Goal: Check status: Check status

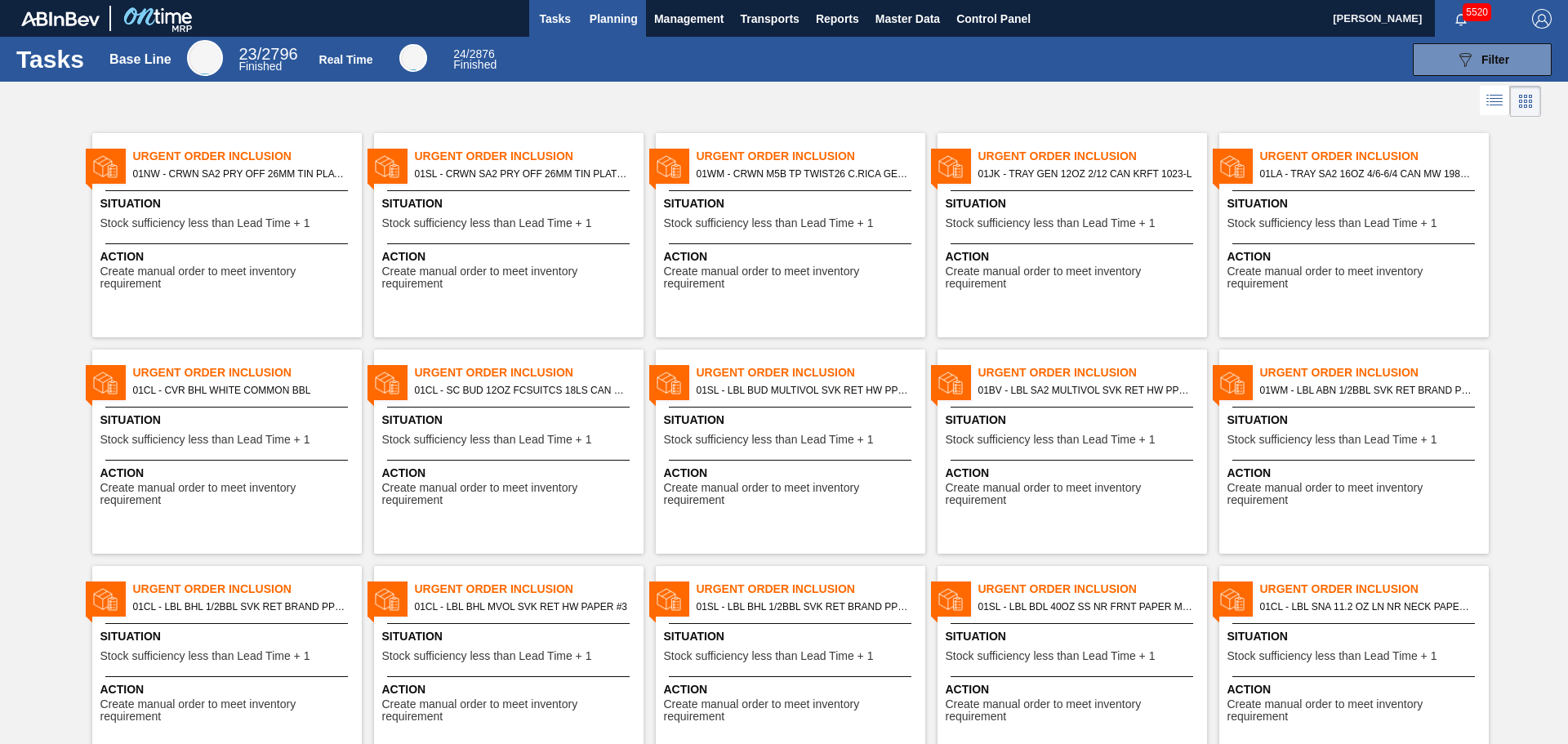
click at [626, 21] on span "Planning" at bounding box center [613, 19] width 49 height 20
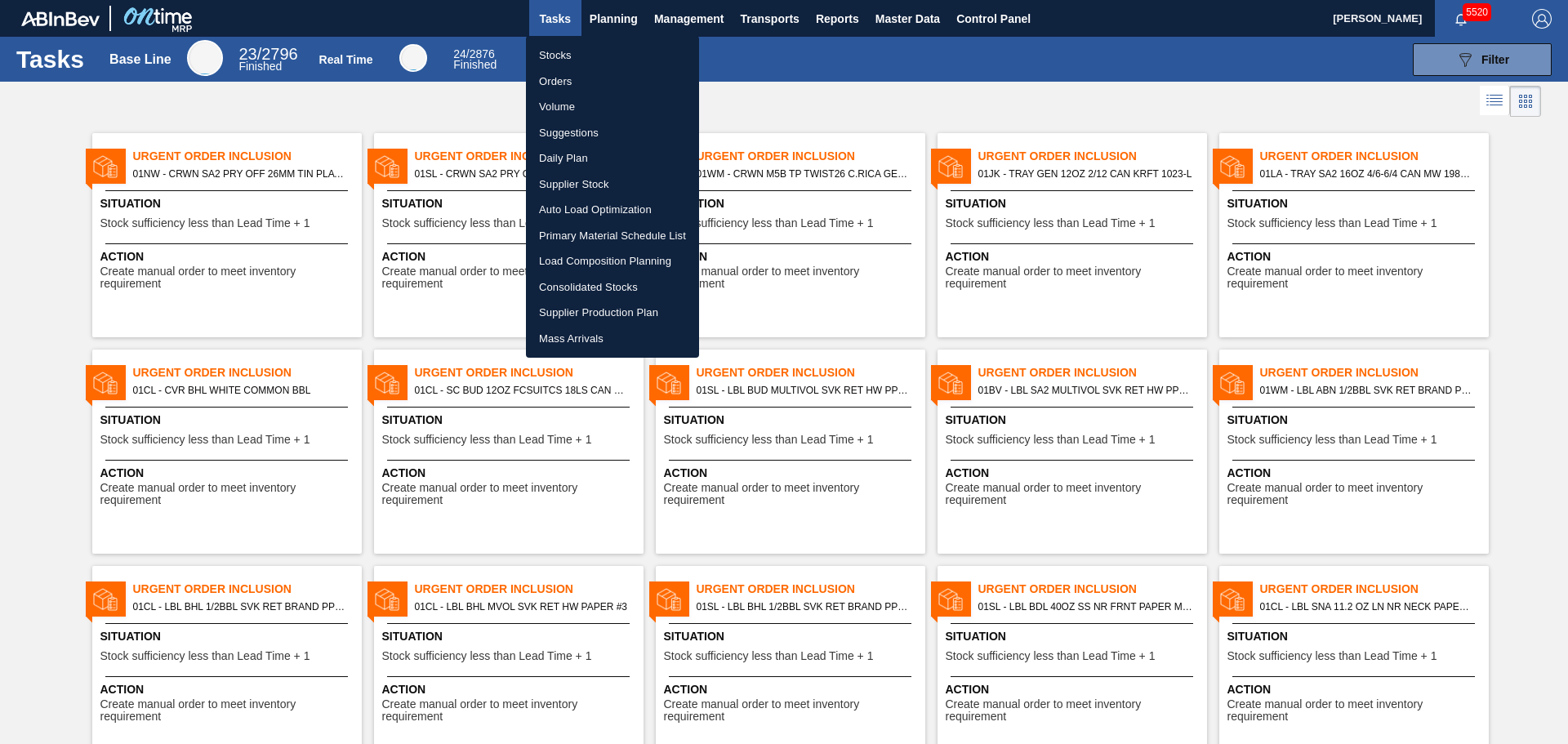
click at [558, 76] on li "Orders" at bounding box center [613, 81] width 173 height 26
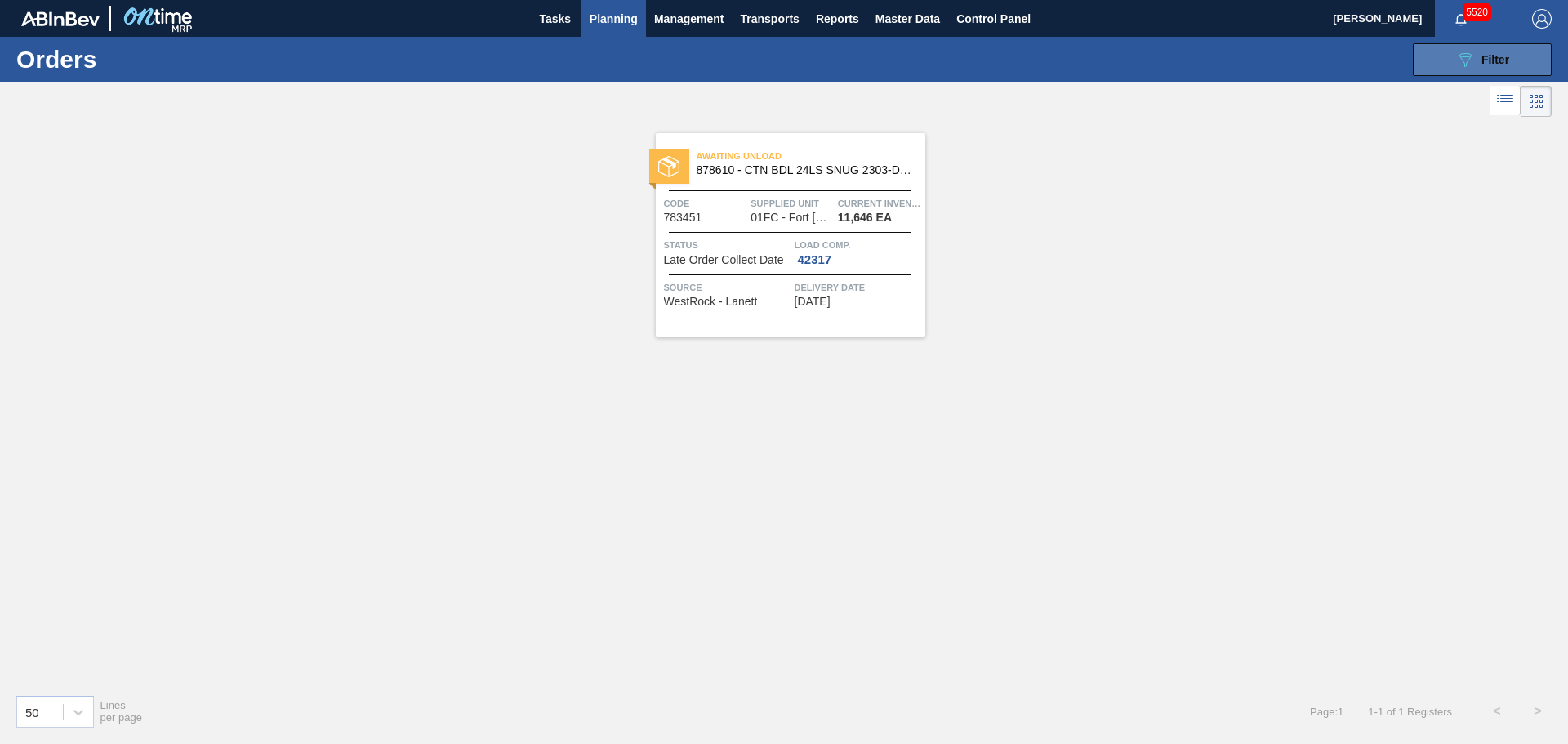
click at [1454, 63] on button "089F7B8B-B2A5-4AFE-B5C0-19BA573D28AC Filter" at bounding box center [1482, 60] width 139 height 33
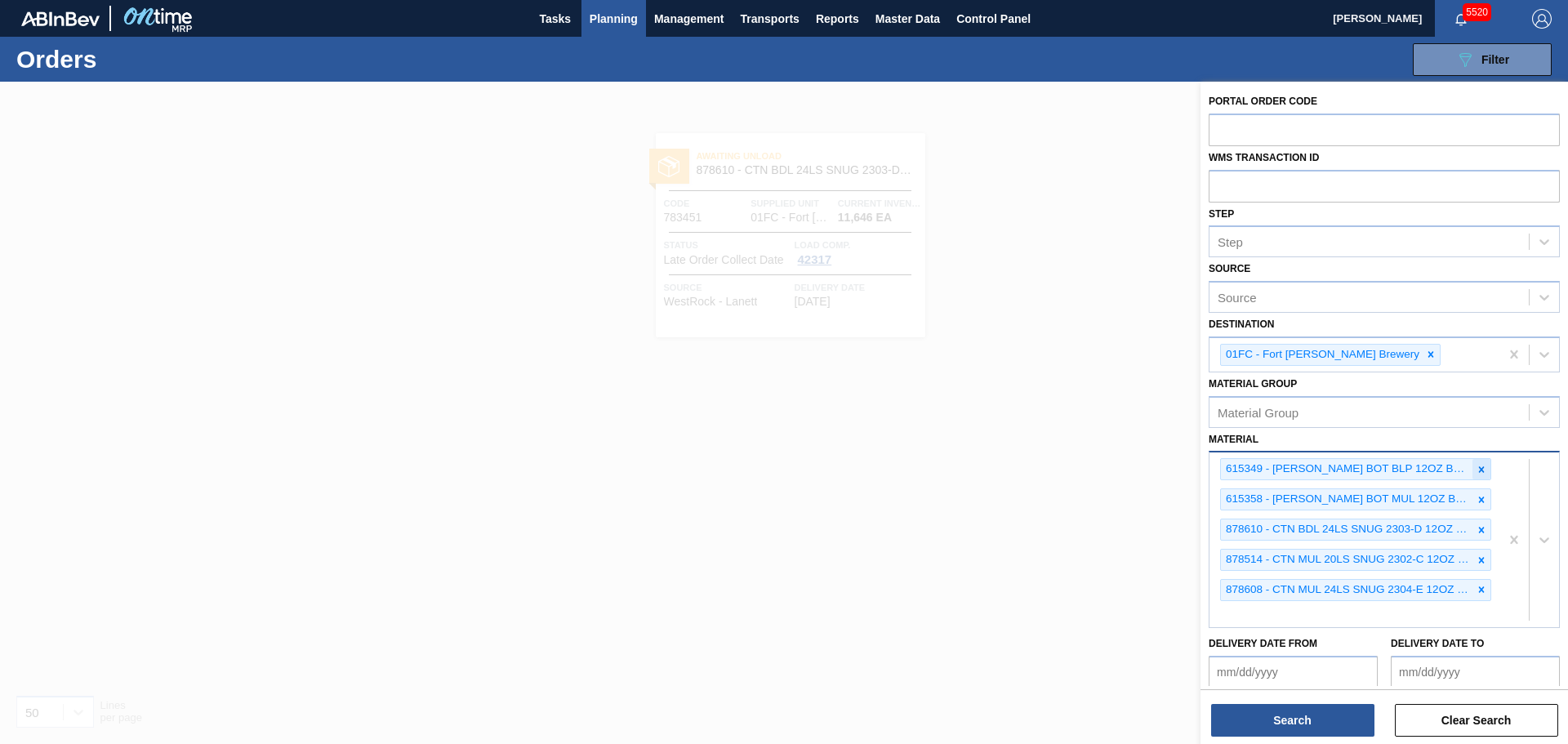
click at [1481, 470] on icon at bounding box center [1482, 469] width 6 height 6
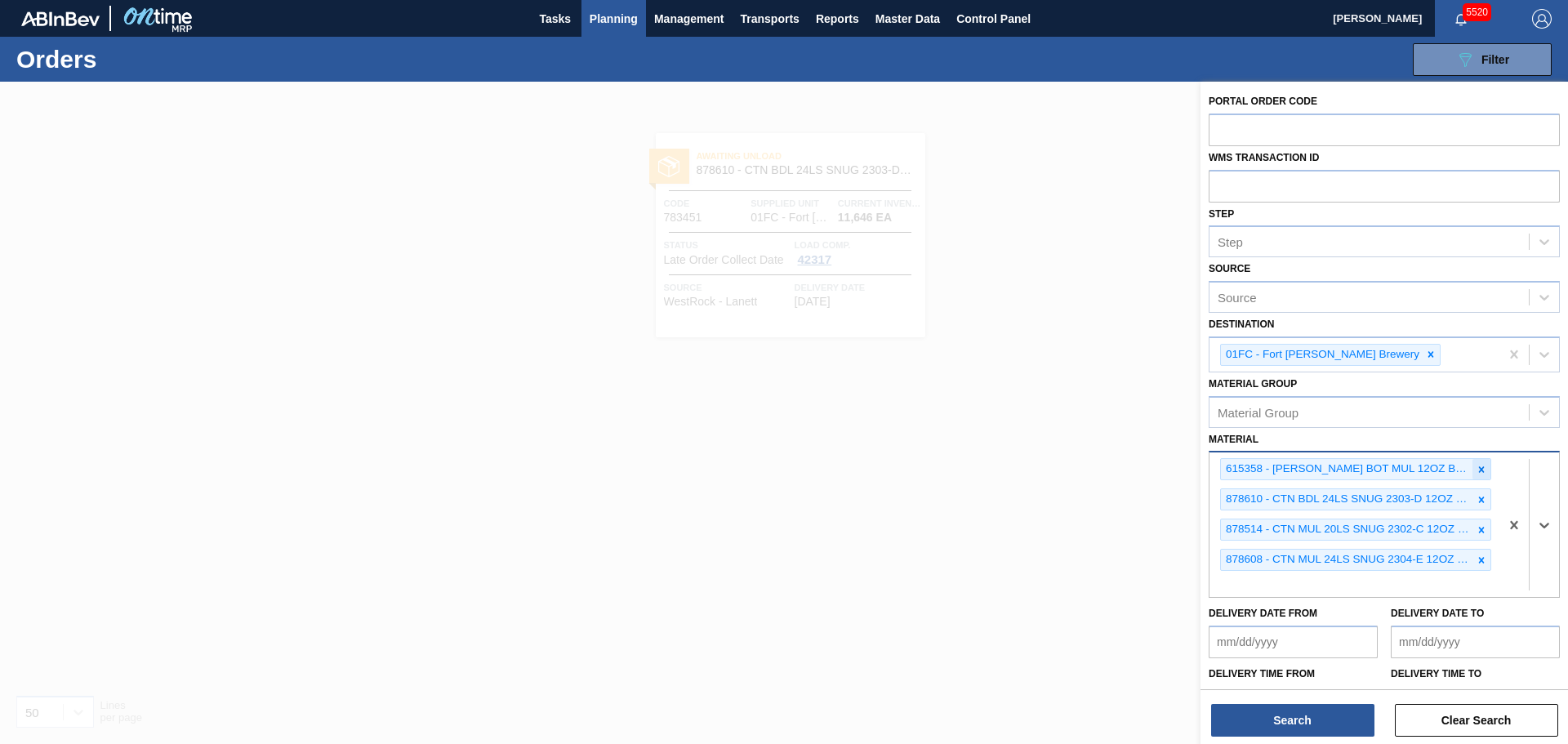
click at [1478, 473] on icon at bounding box center [1482, 469] width 12 height 12
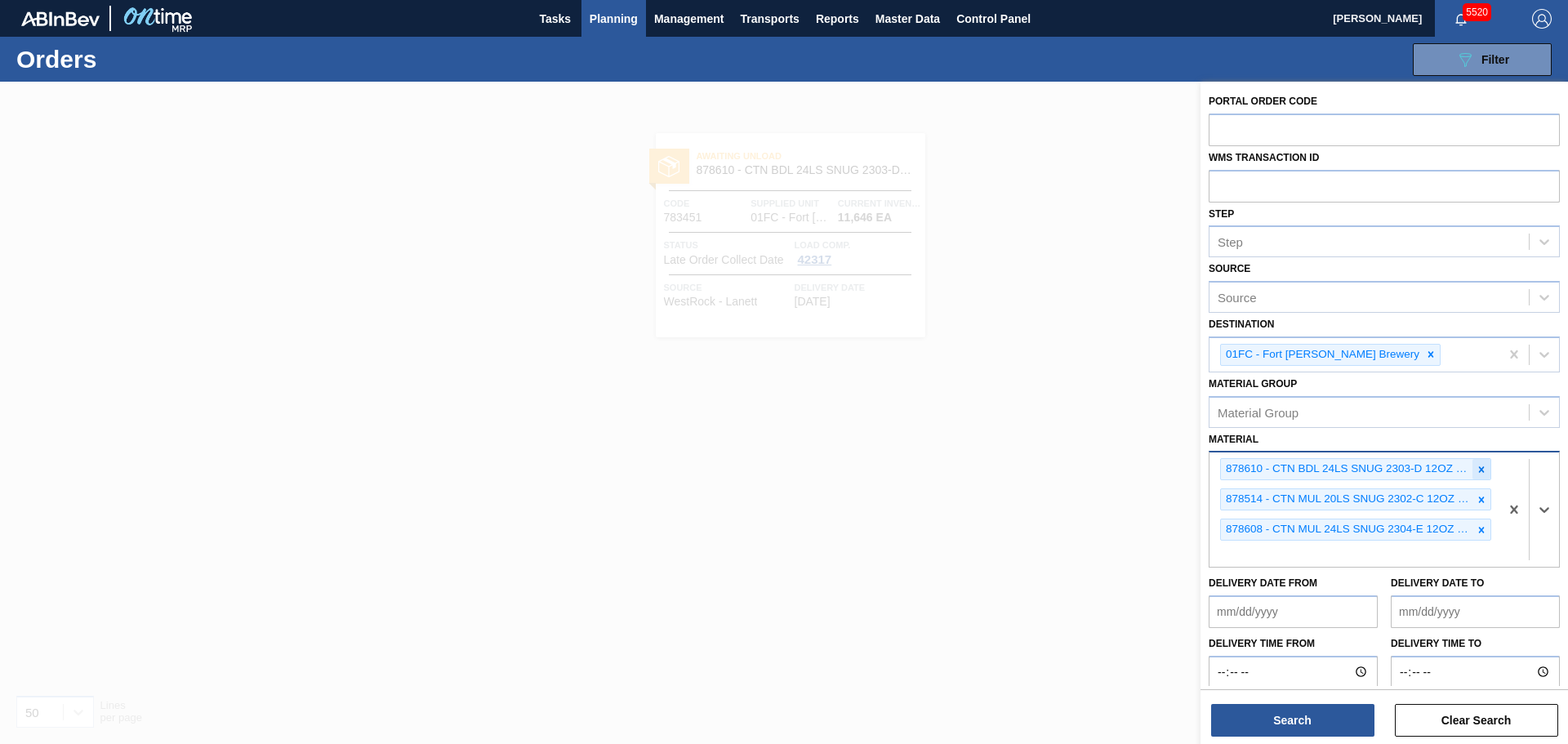
click at [1479, 469] on icon at bounding box center [1482, 469] width 6 height 6
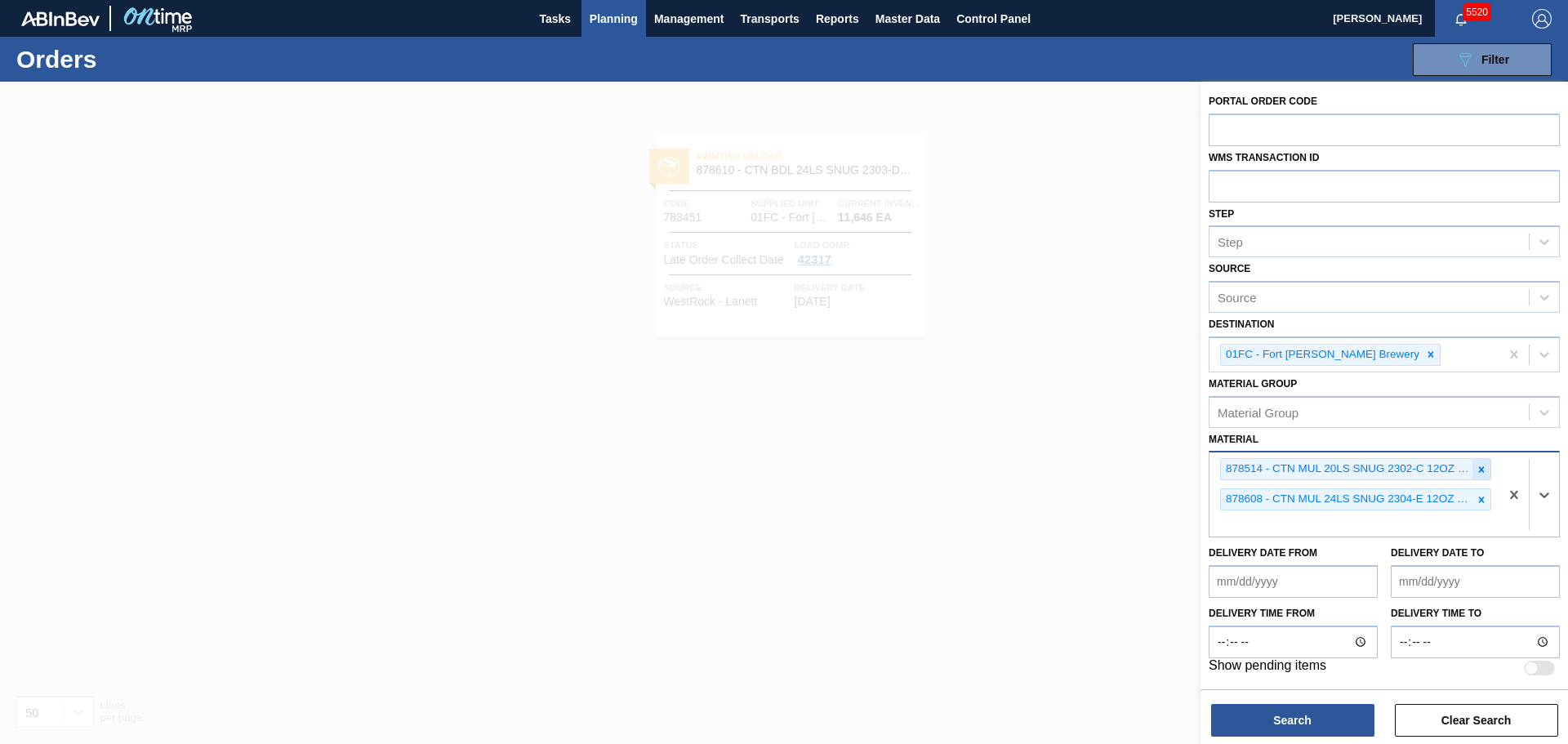
click at [1481, 472] on icon at bounding box center [1482, 469] width 12 height 12
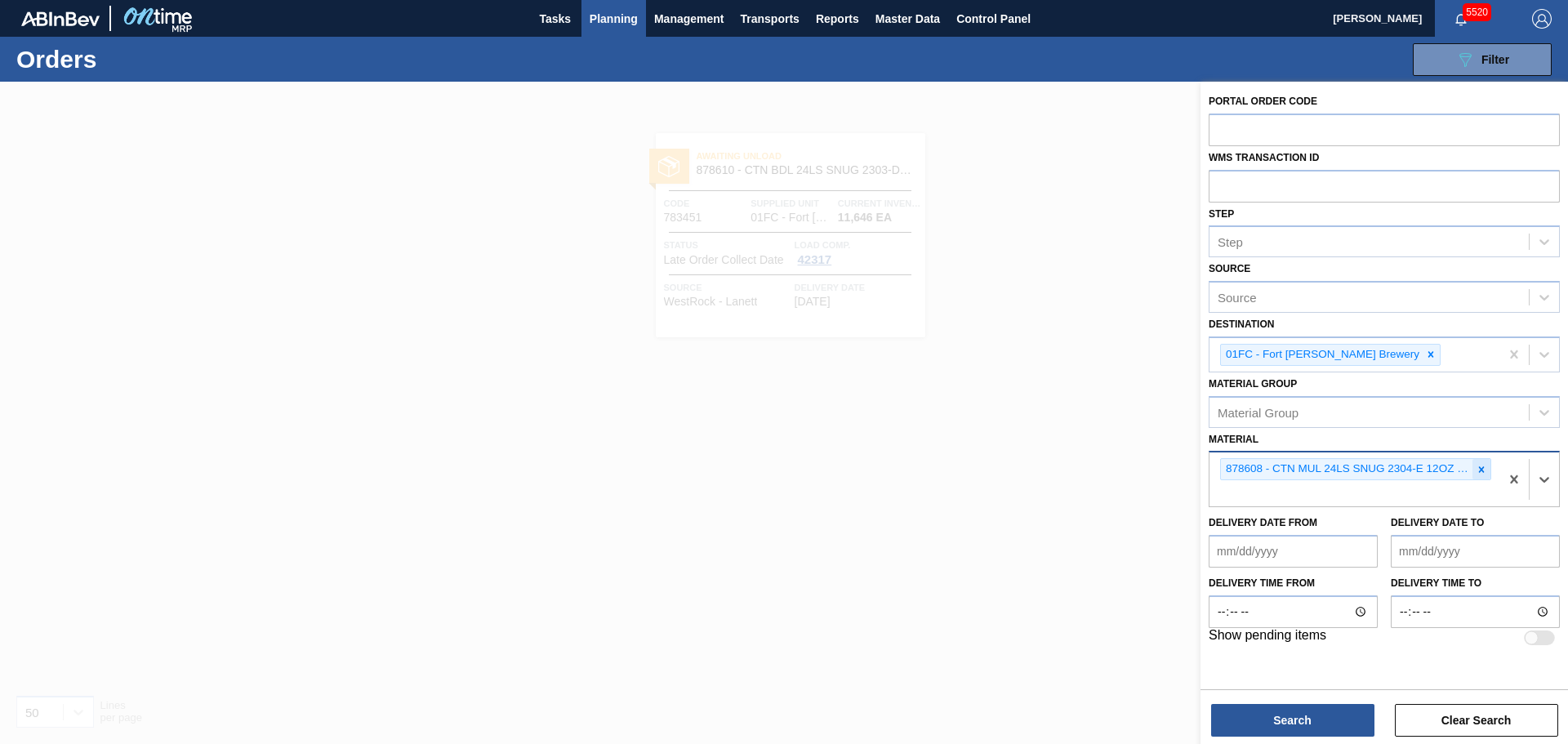
click at [1483, 472] on icon at bounding box center [1482, 469] width 6 height 6
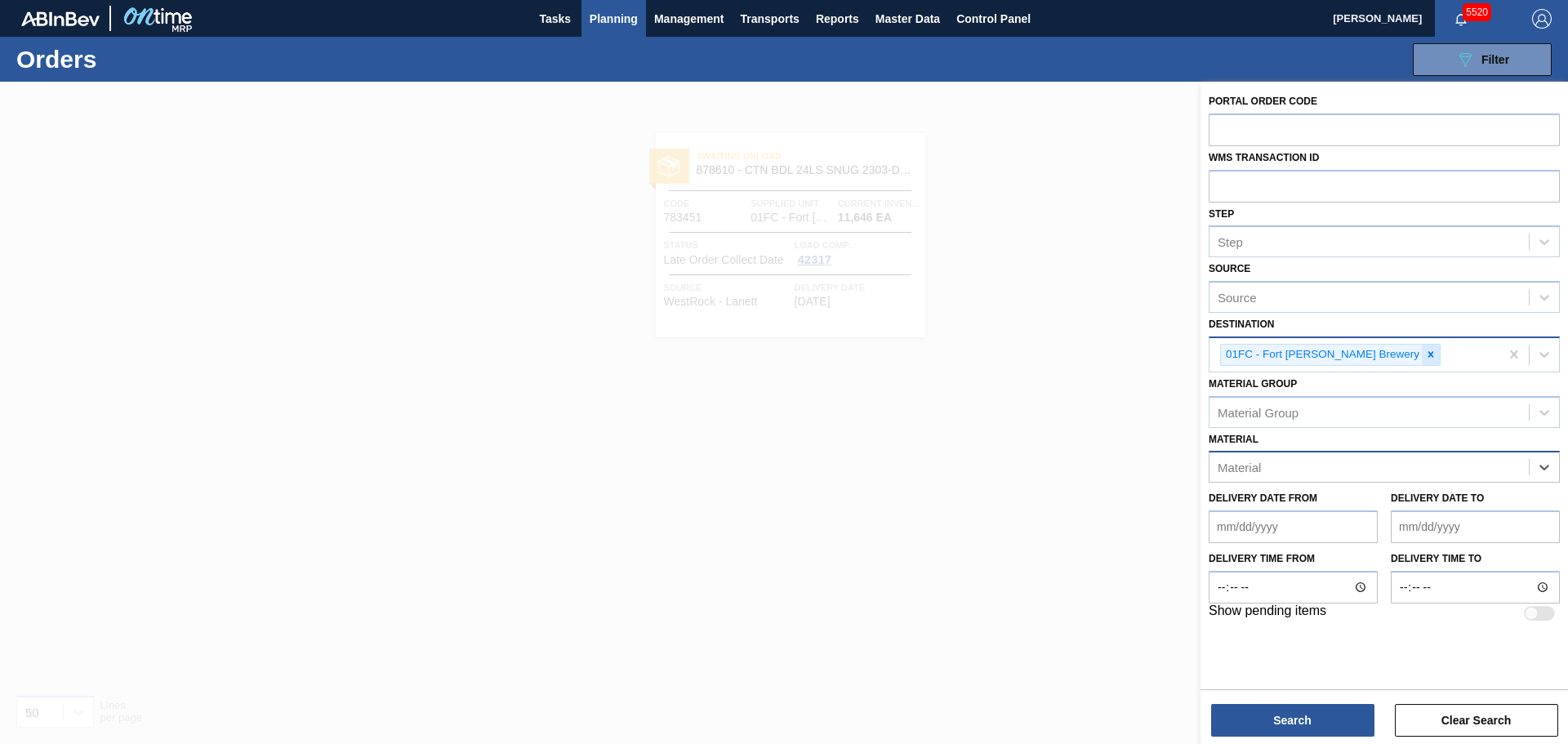
click at [1428, 354] on icon at bounding box center [1431, 354] width 6 height 6
click at [1240, 188] on input "text" at bounding box center [1384, 186] width 351 height 31
paste input "893656"
click at [1217, 178] on input "893656" at bounding box center [1384, 186] width 351 height 31
type input "0893656"
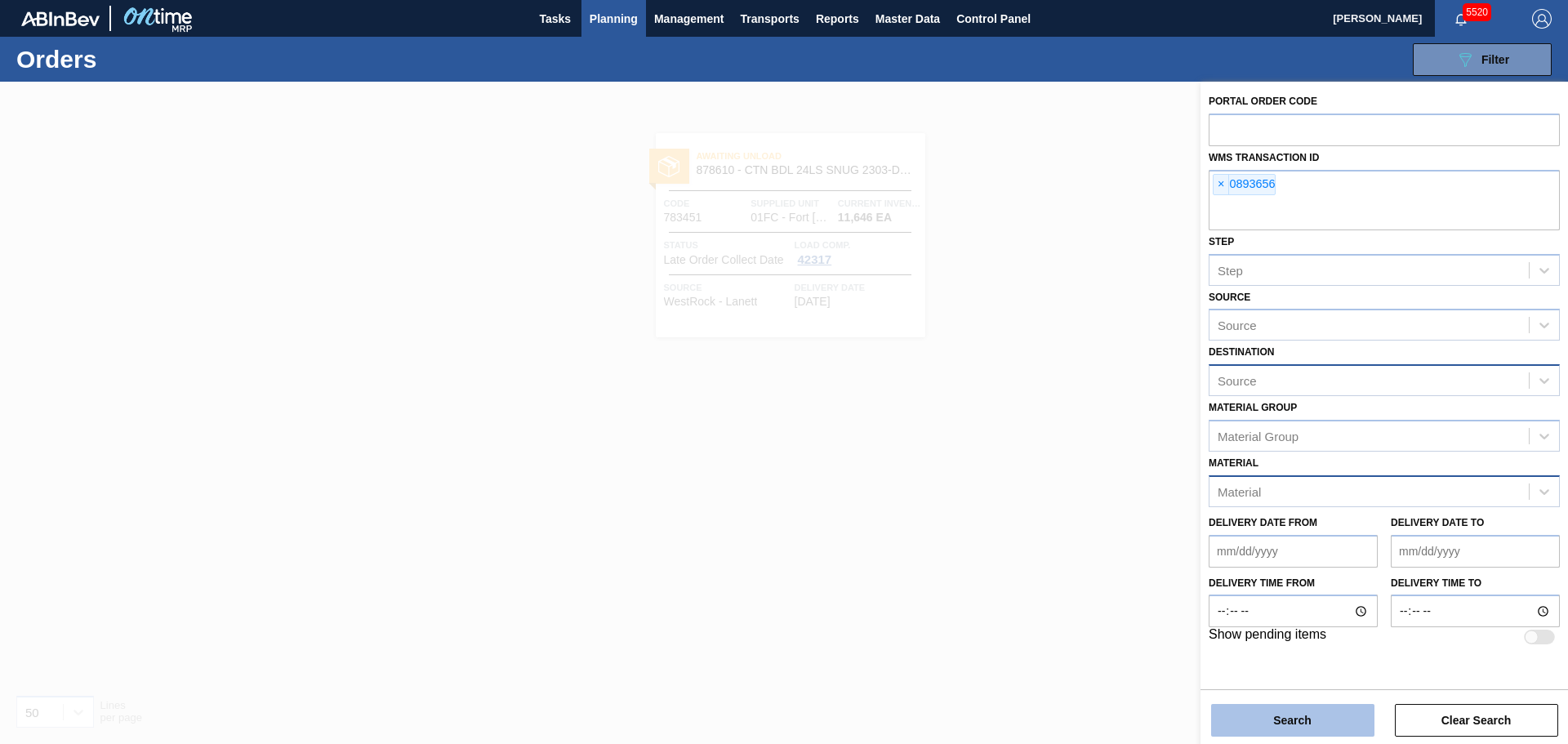
click at [1316, 726] on button "Search" at bounding box center [1293, 720] width 164 height 33
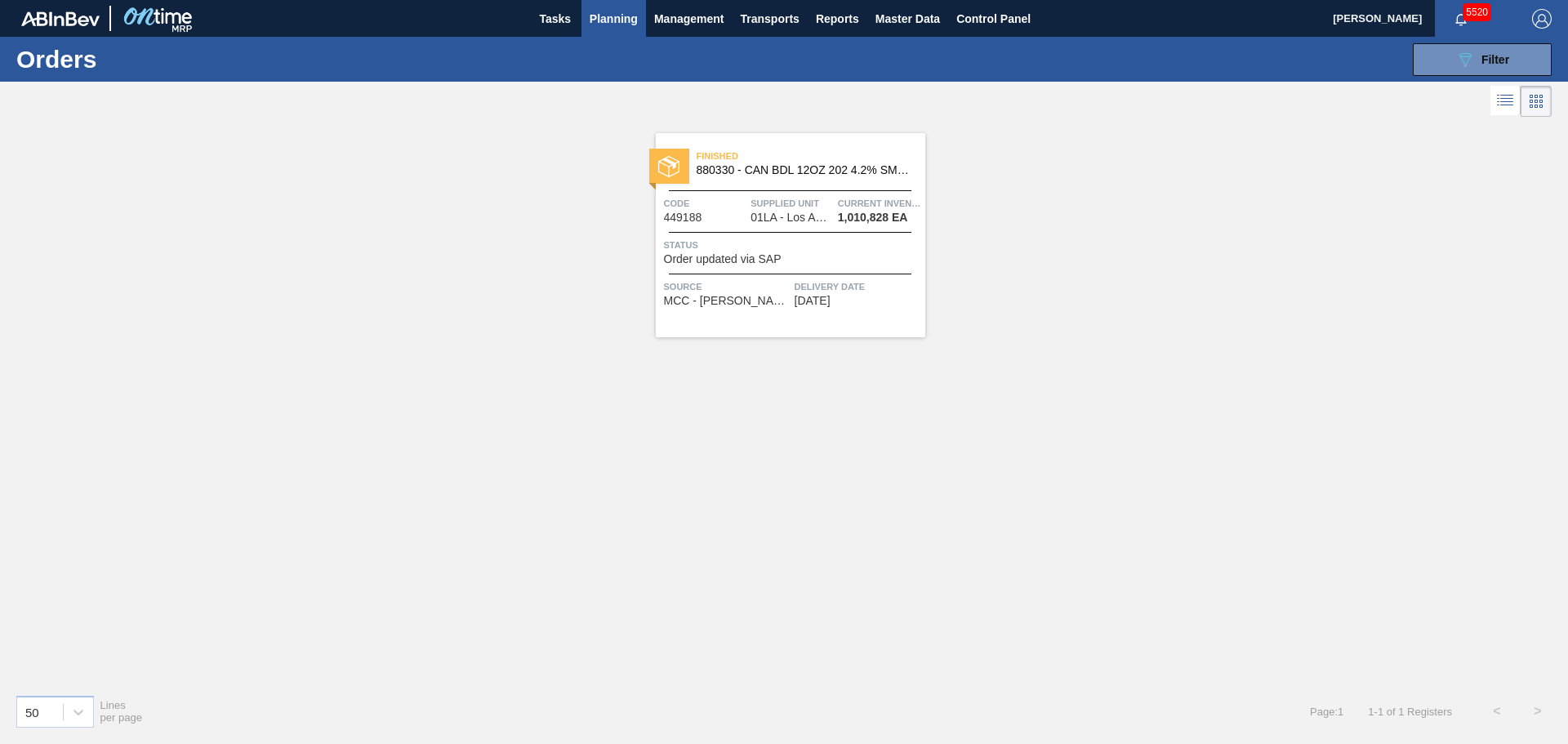
click at [750, 190] on div at bounding box center [789, 190] width 243 height 1
click at [1473, 52] on icon "089F7B8B-B2A5-4AFE-B5C0-19BA573D28AC" at bounding box center [1465, 60] width 20 height 20
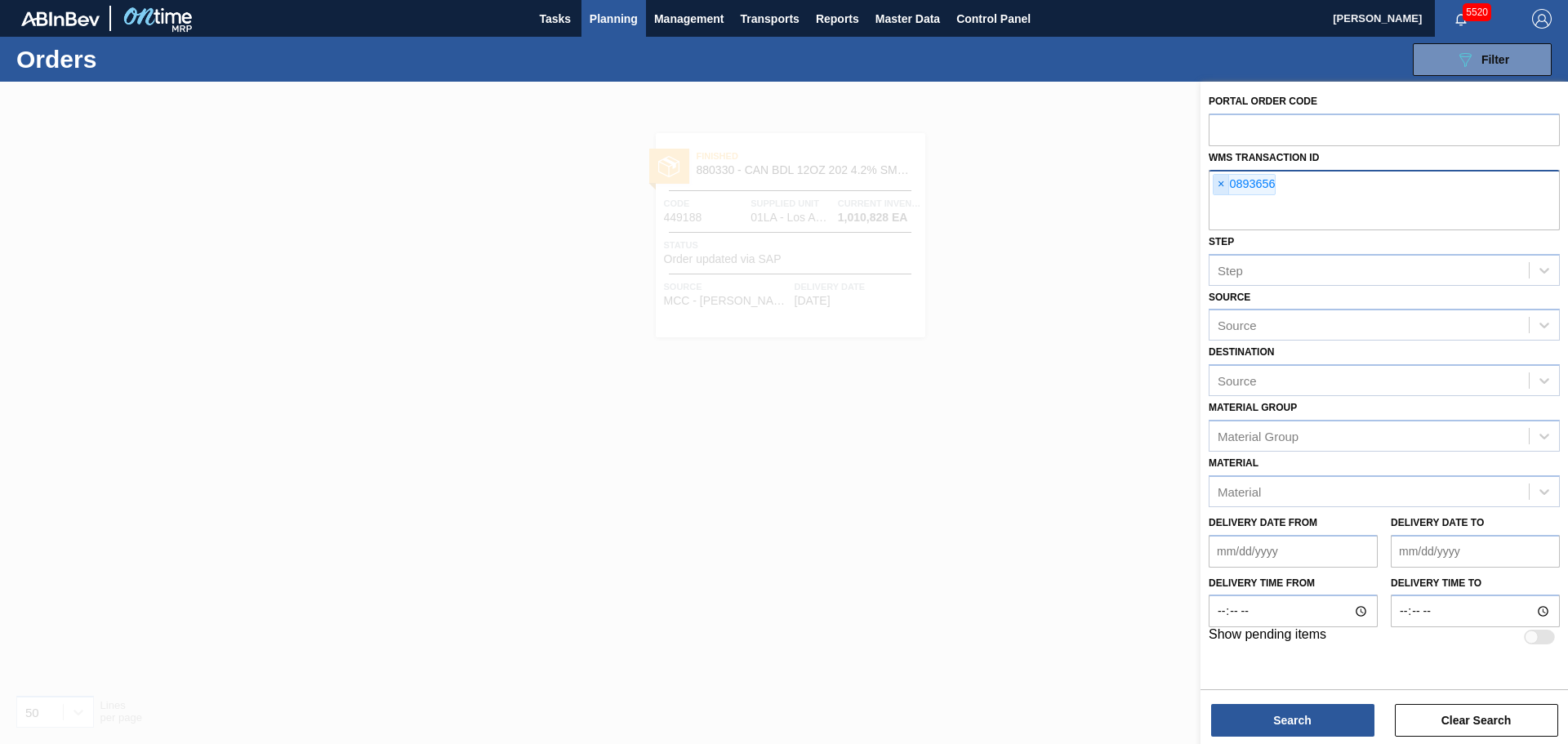
click at [1217, 179] on span "×" at bounding box center [1221, 185] width 16 height 20
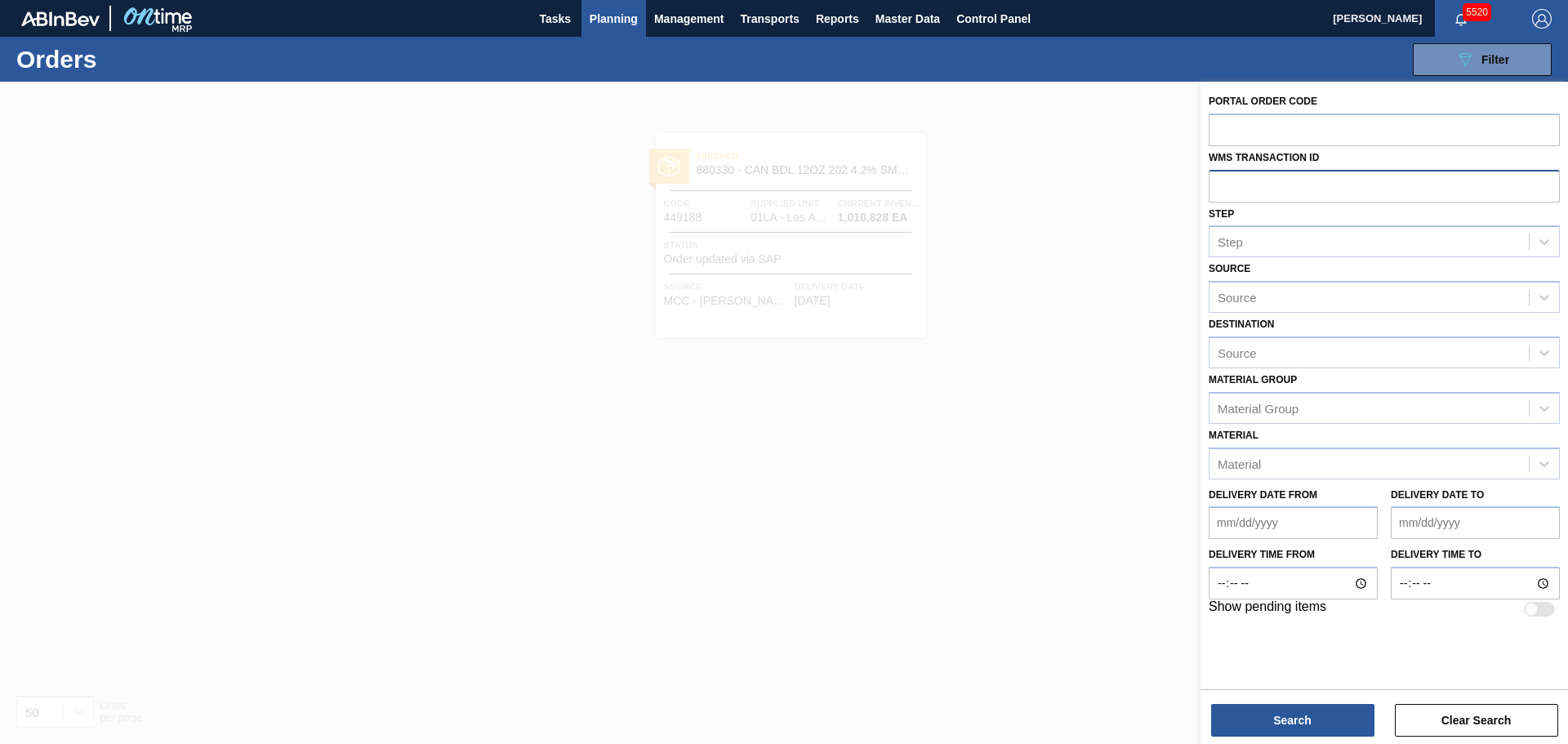
paste input "0772175"
type input "0772175"
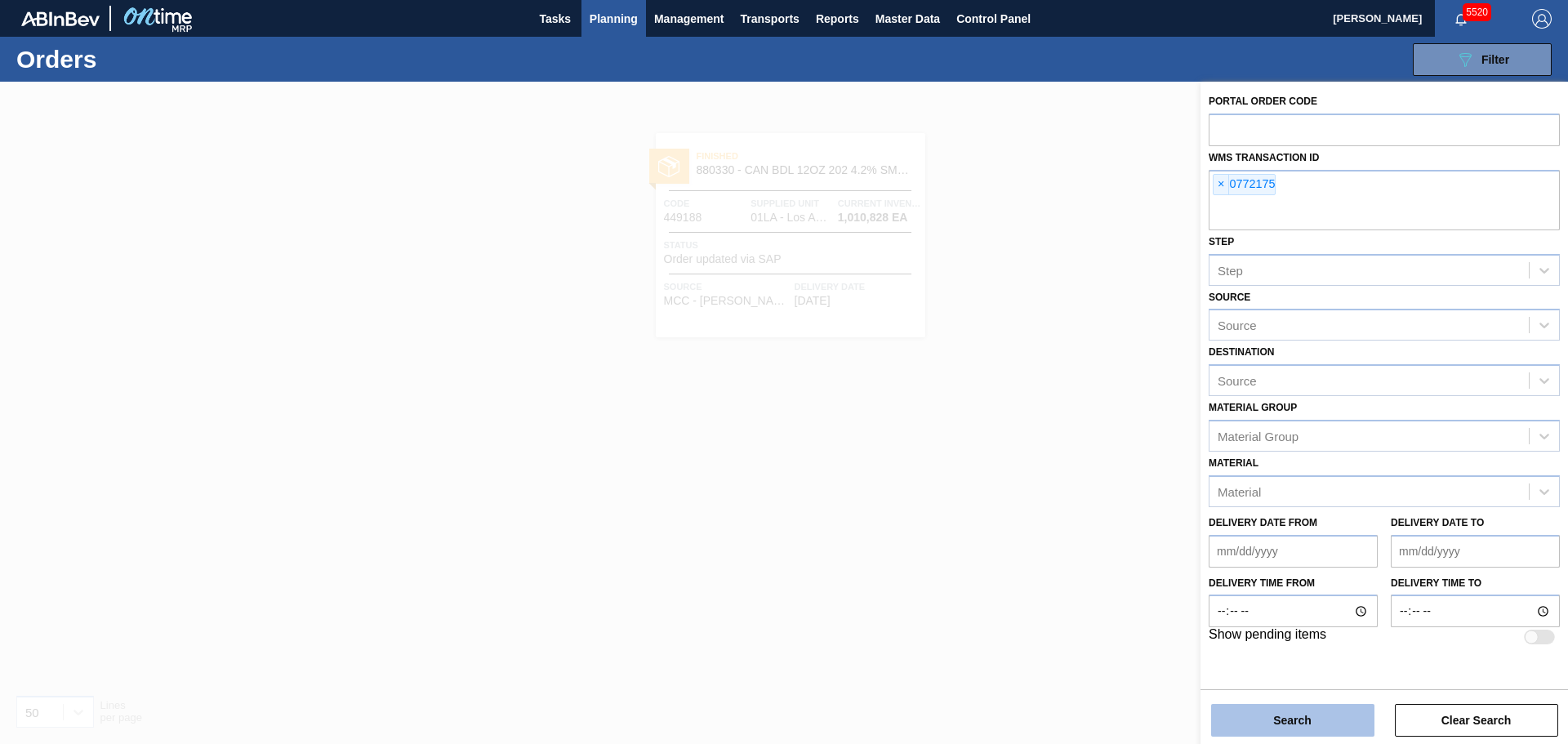
click at [1276, 730] on button "Search" at bounding box center [1293, 720] width 164 height 33
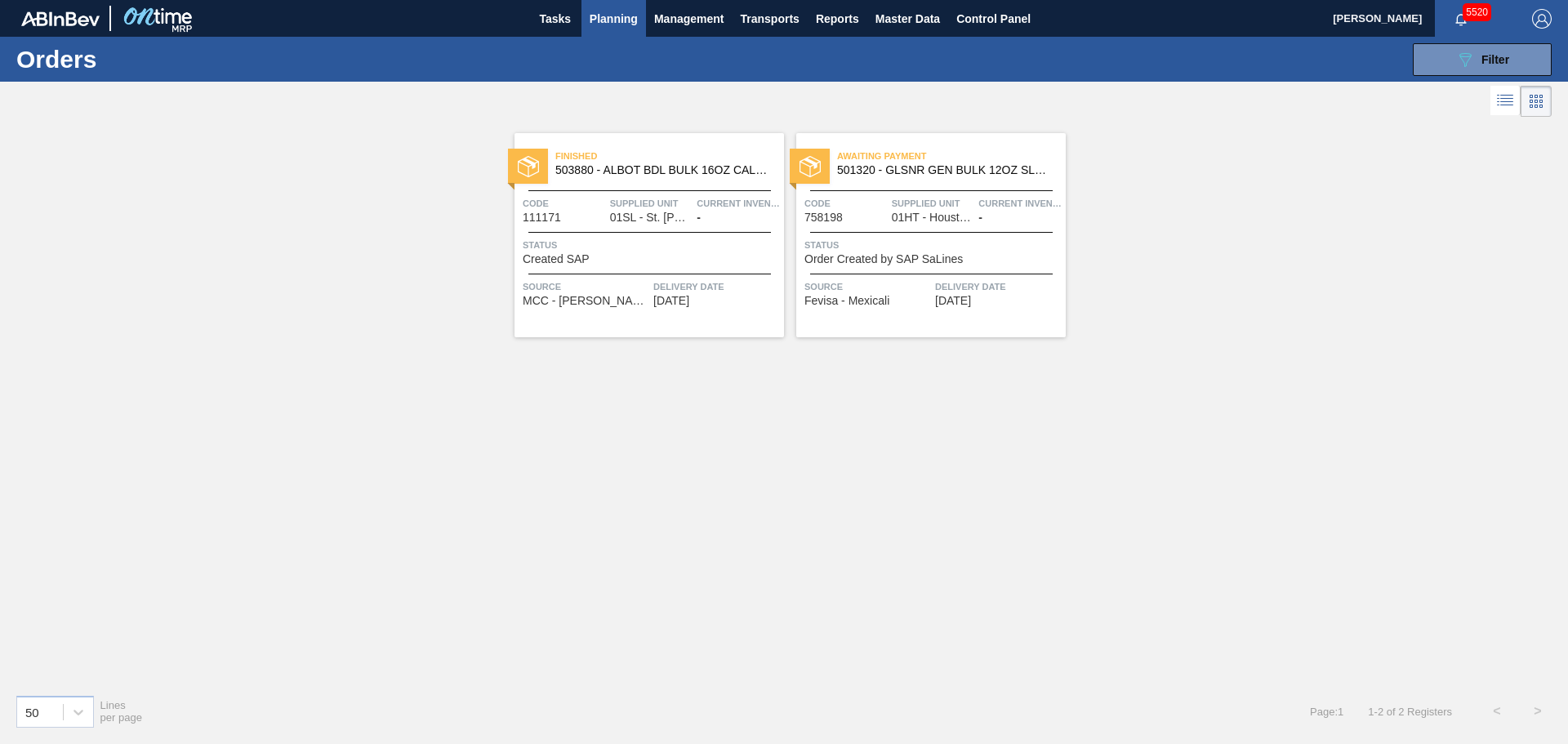
click at [978, 308] on div "Awaiting Payment 501320 - GLSNR GEN BULK 12OZ SLOPE BARE LS BULK 0 Code 758198 …" at bounding box center [931, 235] width 270 height 204
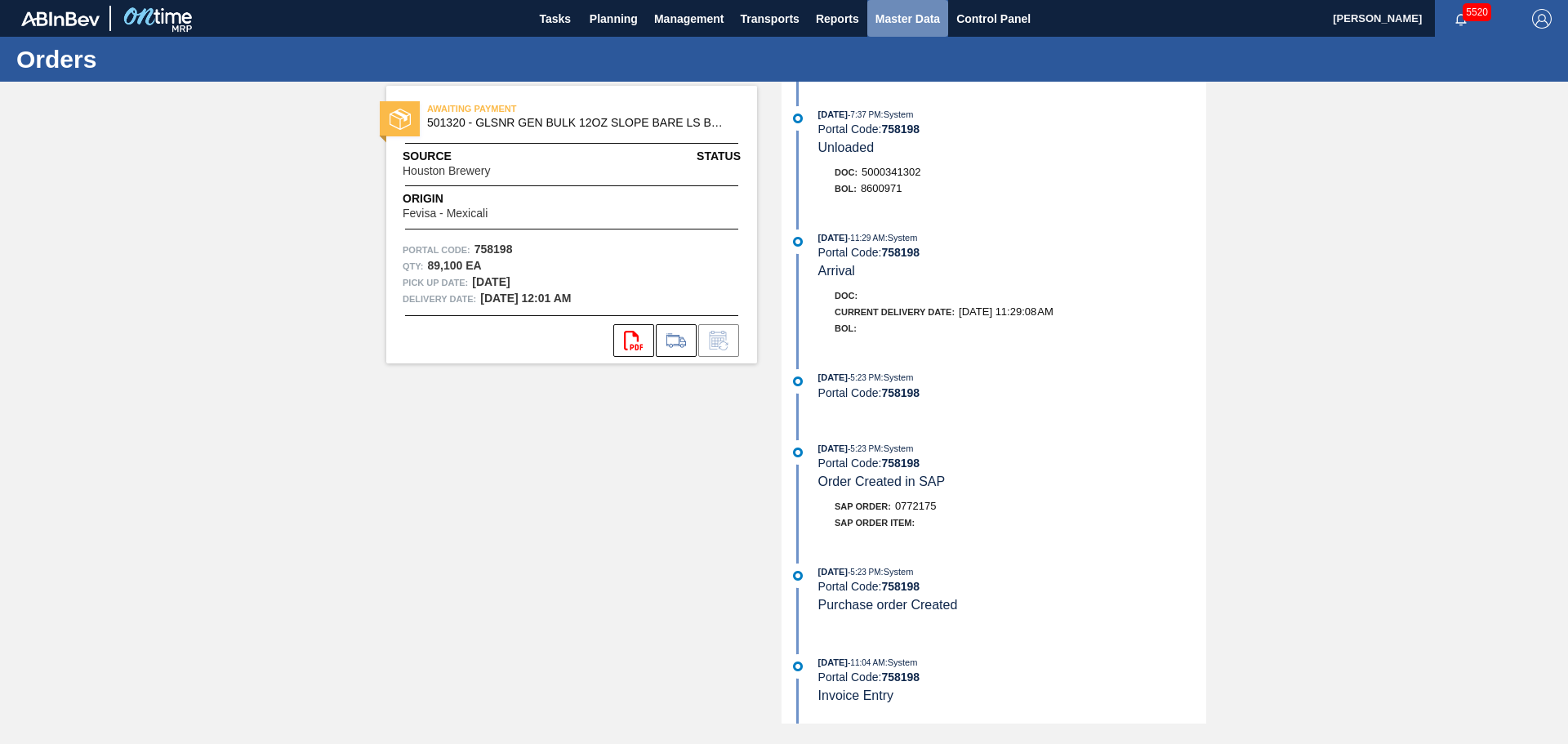
click at [932, 14] on span "Master Data" at bounding box center [908, 19] width 64 height 20
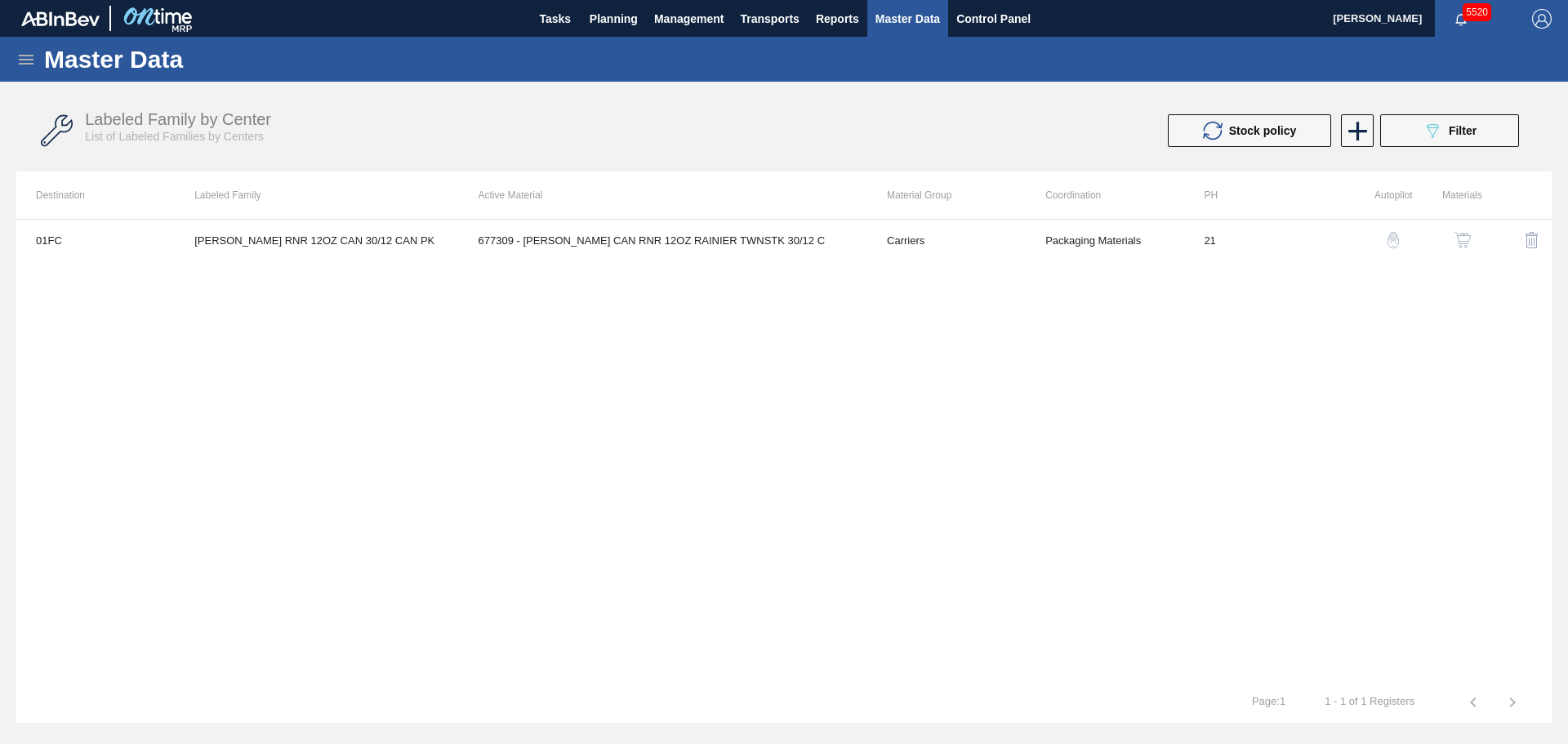
click at [24, 67] on icon at bounding box center [26, 60] width 20 height 20
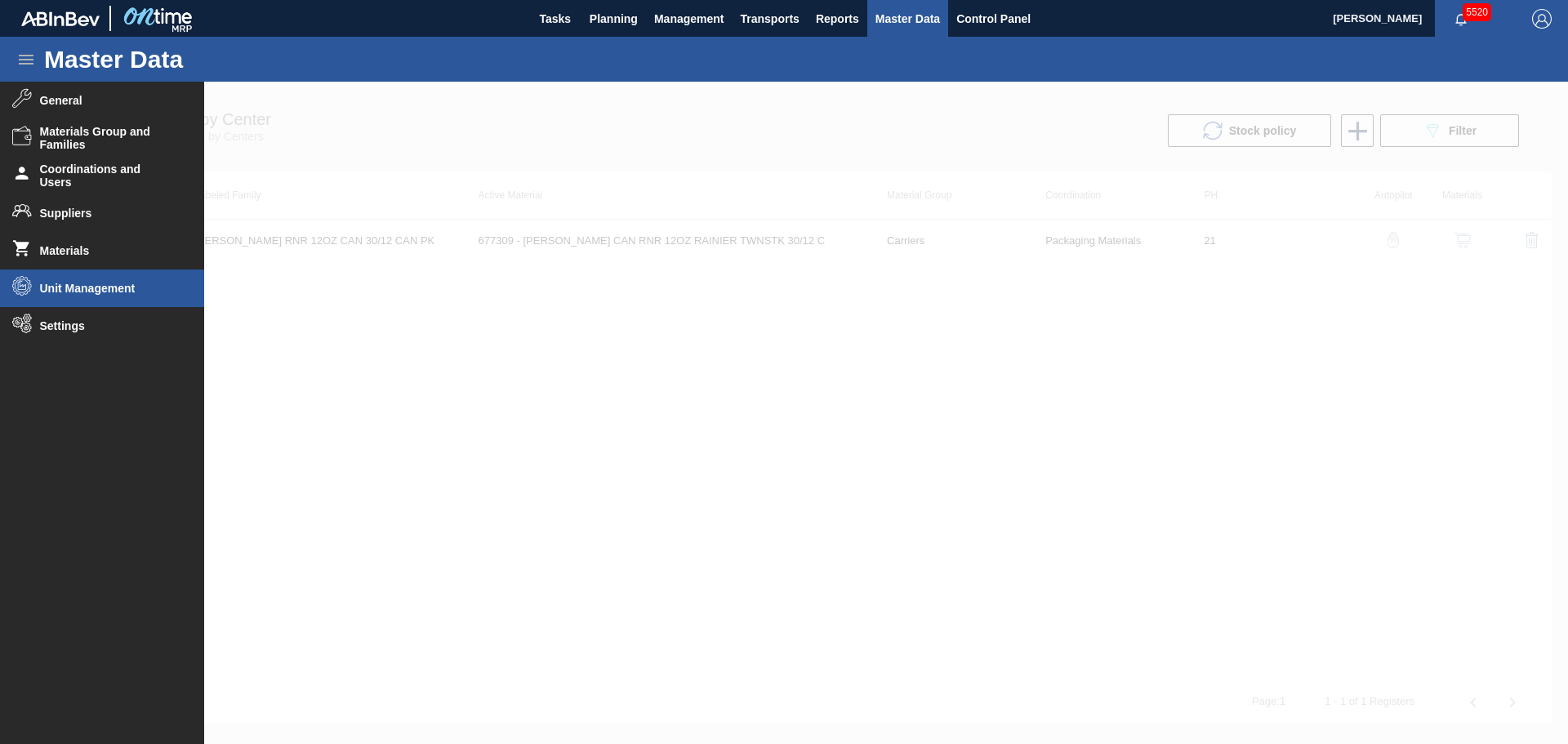
drag, startPoint x: 103, startPoint y: 284, endPoint x: 121, endPoint y: 298, distance: 22.8
click at [103, 284] on span "Unit Management" at bounding box center [108, 289] width 135 height 13
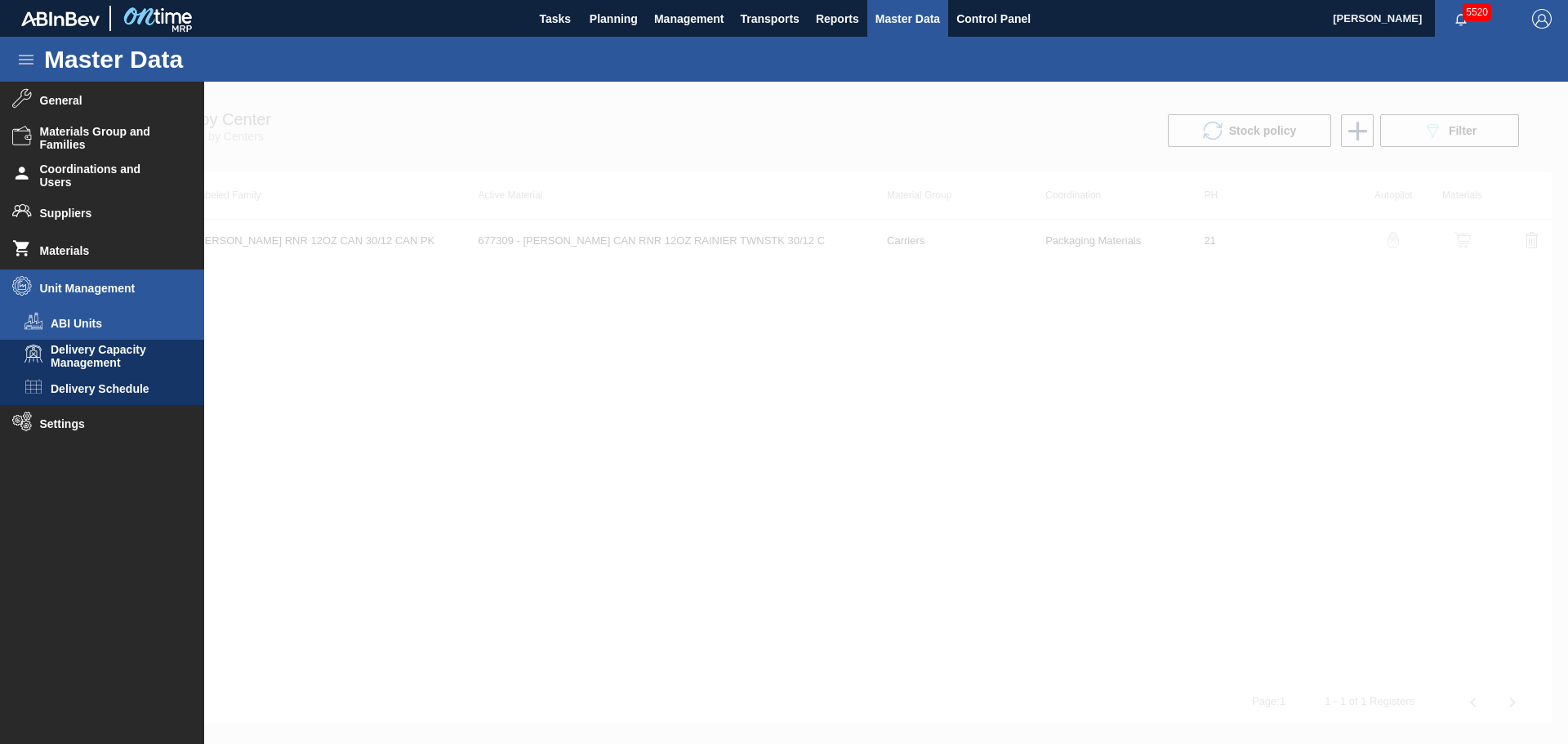
click at [109, 328] on span "ABI Units" at bounding box center [113, 323] width 126 height 13
